Goal: Transaction & Acquisition: Purchase product/service

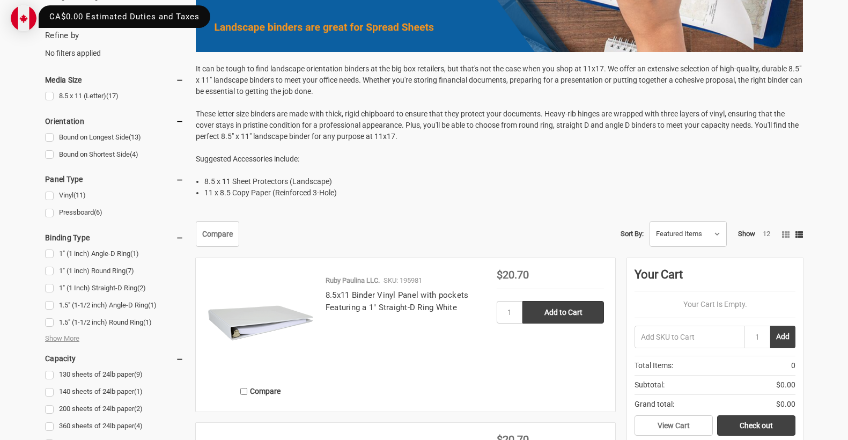
scroll to position [483, 0]
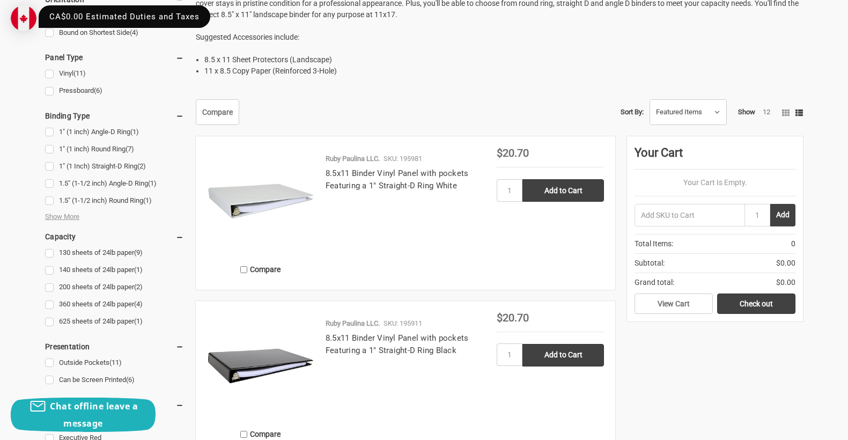
click at [235, 199] on img at bounding box center [260, 201] width 107 height 107
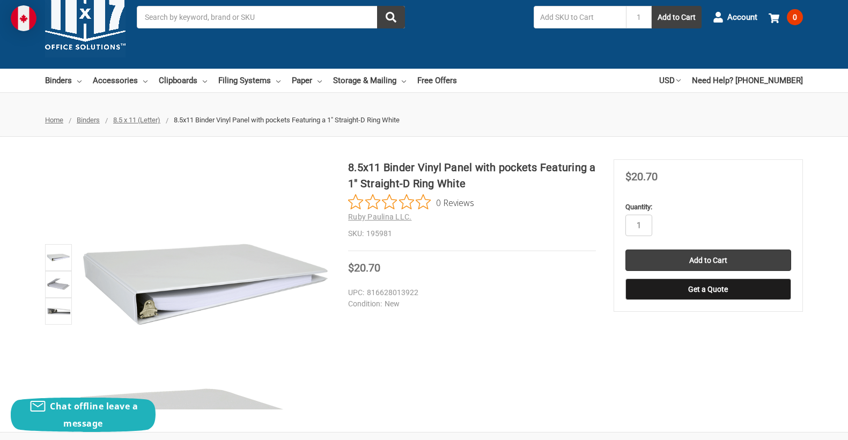
scroll to position [54, 0]
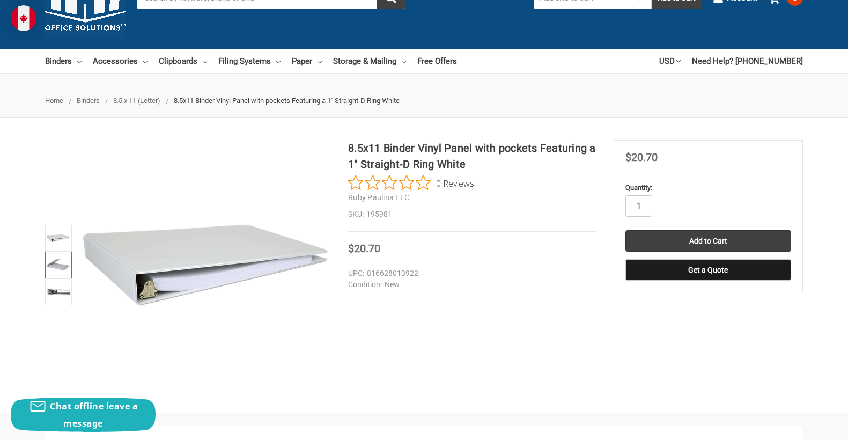
click at [47, 255] on img at bounding box center [59, 265] width 24 height 24
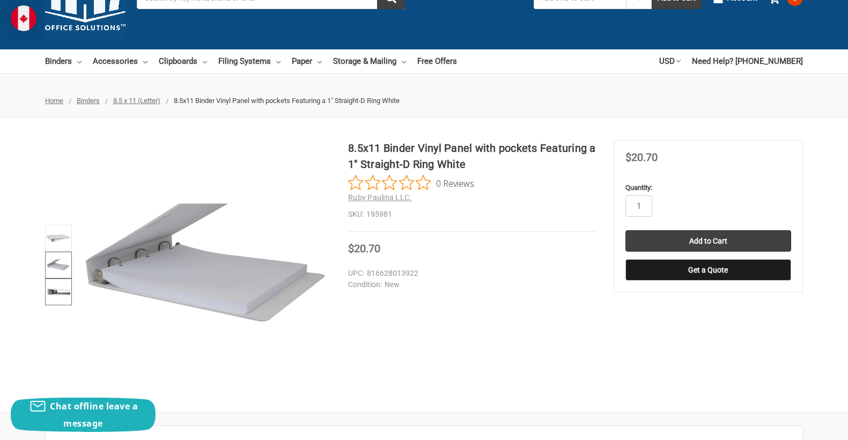
click at [54, 283] on img at bounding box center [59, 292] width 24 height 24
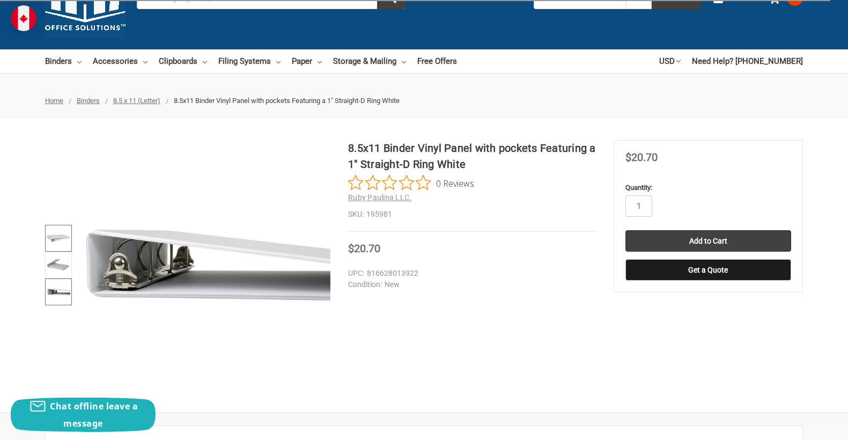
click at [50, 234] on img at bounding box center [59, 238] width 24 height 24
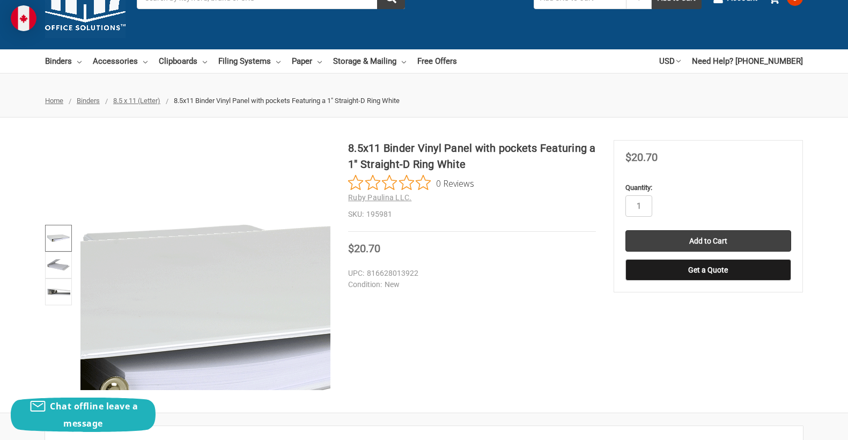
click at [169, 225] on img at bounding box center [268, 334] width 687 height 687
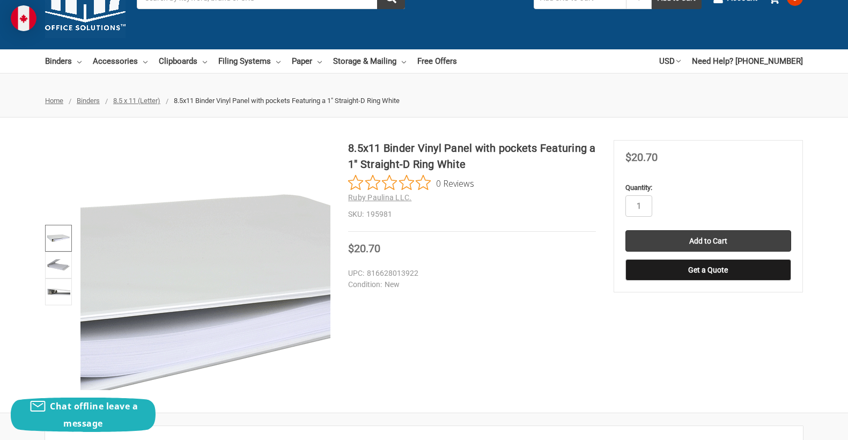
click at [221, 241] on img at bounding box center [179, 305] width 687 height 687
click at [221, 240] on img at bounding box center [179, 307] width 687 height 687
click at [217, 241] on img at bounding box center [184, 305] width 687 height 687
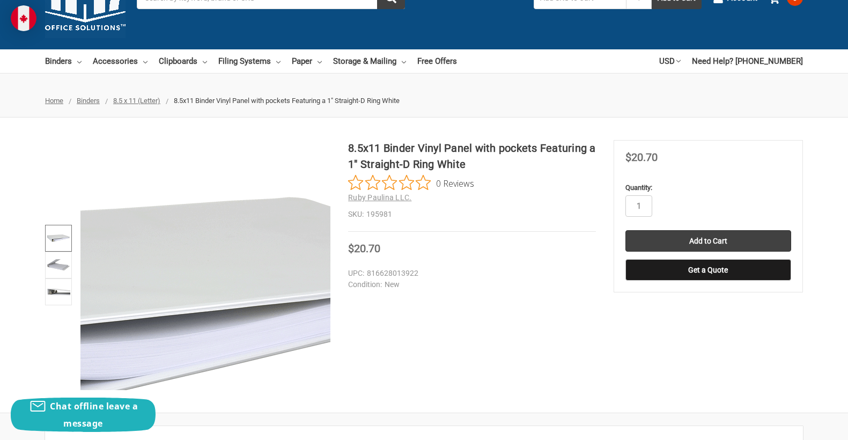
click at [217, 240] on img at bounding box center [184, 308] width 687 height 687
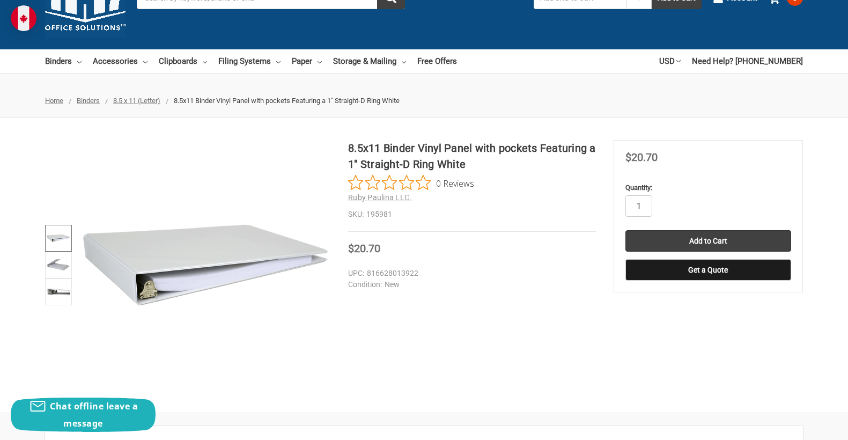
click at [485, 306] on div "8.5x11 Binder Vinyl Panel with pockets Featuring a 1" Straight-D Ring White 0 R…" at bounding box center [424, 265] width 848 height 250
